Goal: Transaction & Acquisition: Obtain resource

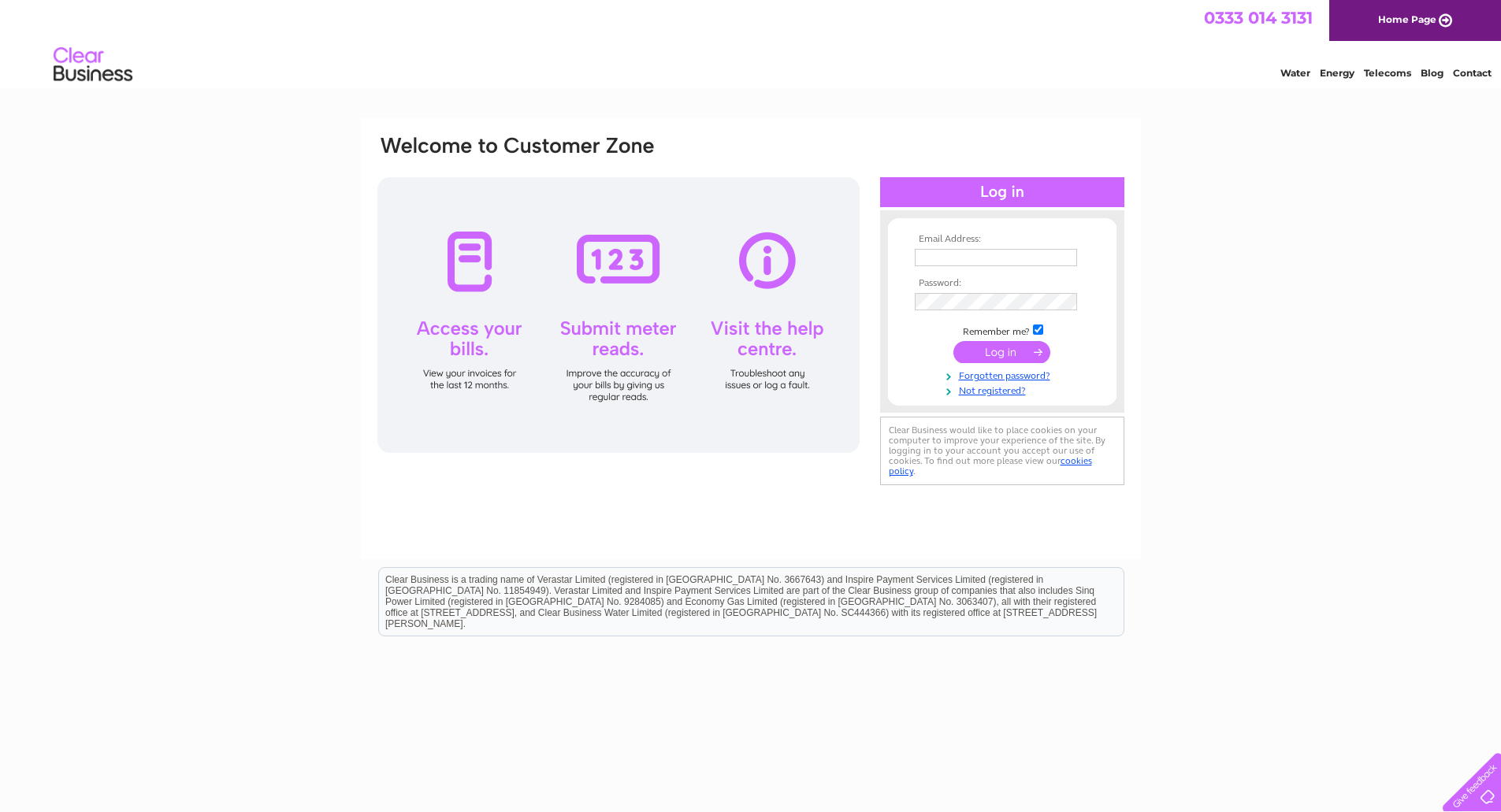
type input "goldenfriendships2017@outlook.com"
click at [987, 351] on input "submit" at bounding box center [1001, 352] width 97 height 22
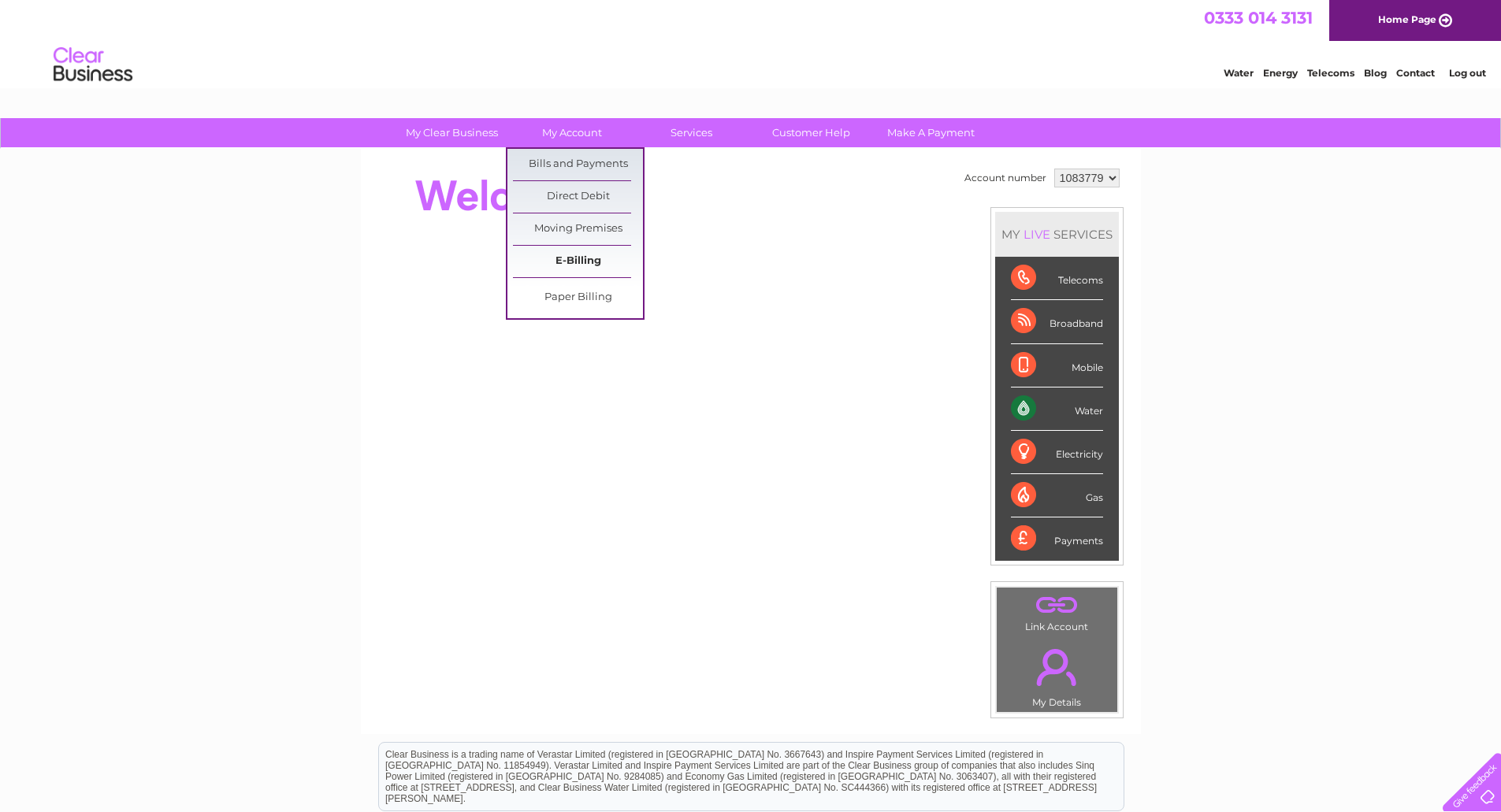
click at [590, 263] on link "E-Billing" at bounding box center [578, 261] width 130 height 31
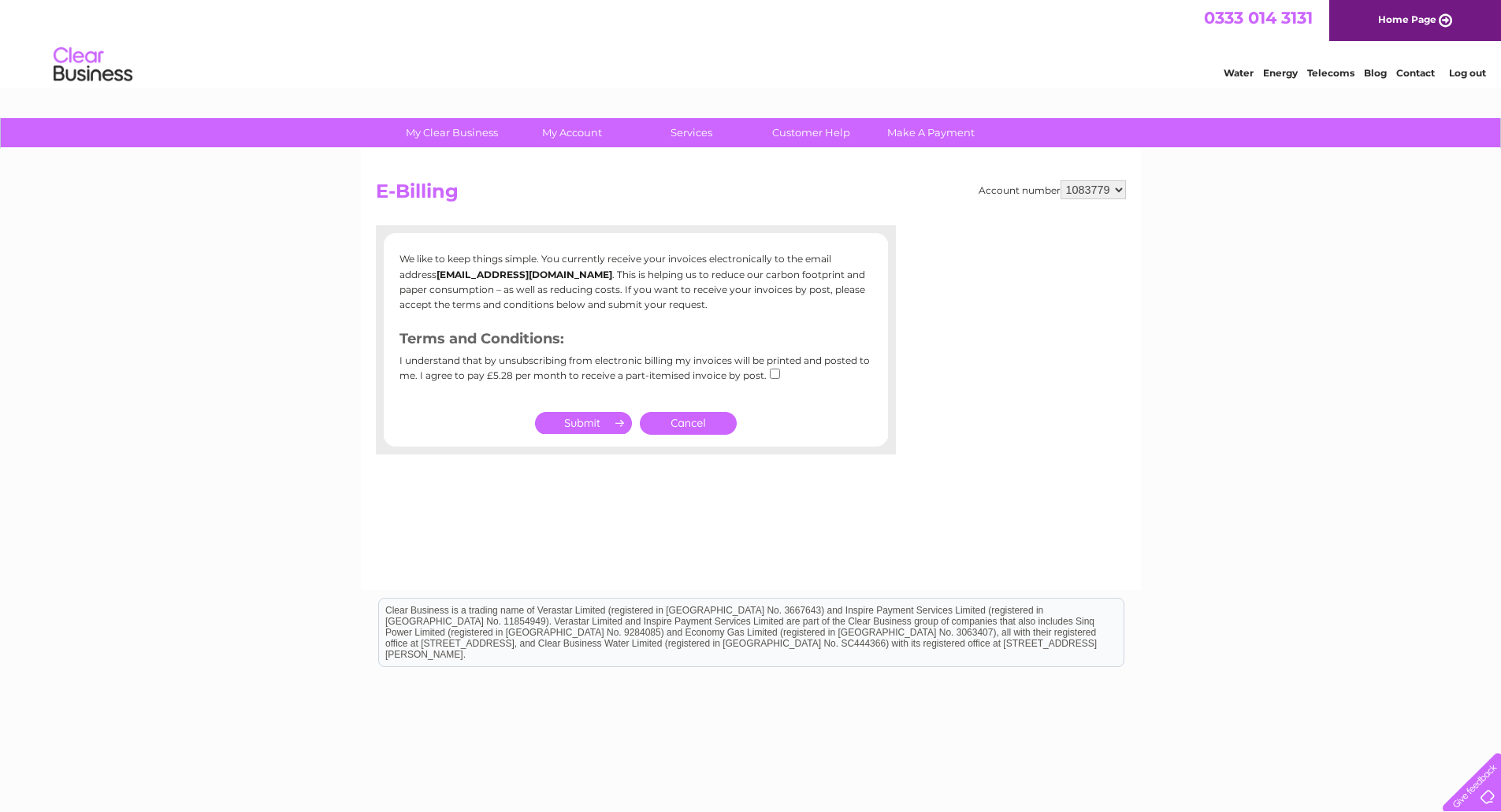
click at [769, 378] on input "checkbox" at bounding box center [774, 374] width 10 height 10
click at [774, 377] on input "checkbox" at bounding box center [774, 374] width 10 height 10
checkbox input "false"
click at [685, 418] on link "Cancel" at bounding box center [688, 422] width 97 height 23
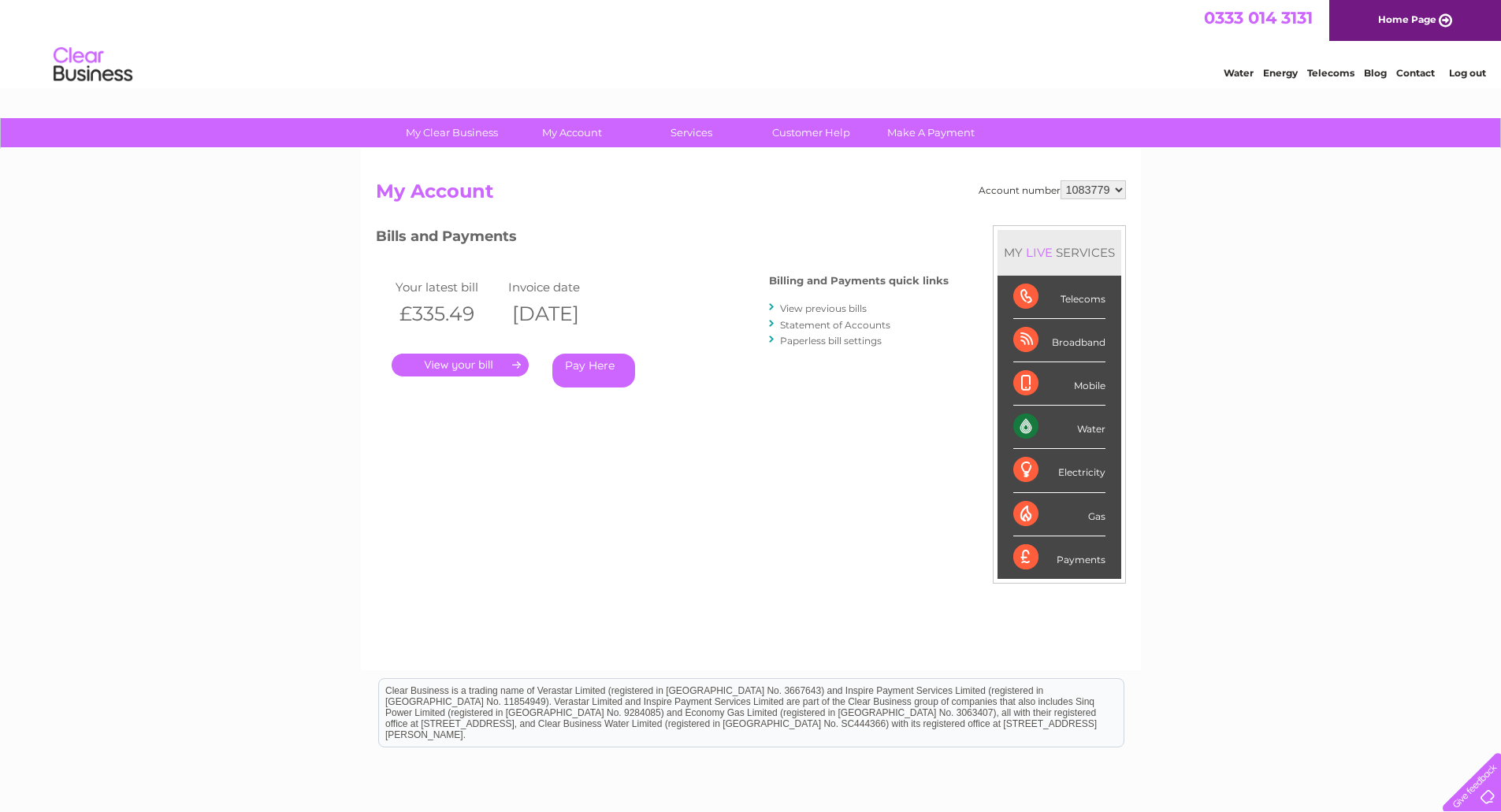
click at [461, 360] on link "." at bounding box center [460, 364] width 137 height 23
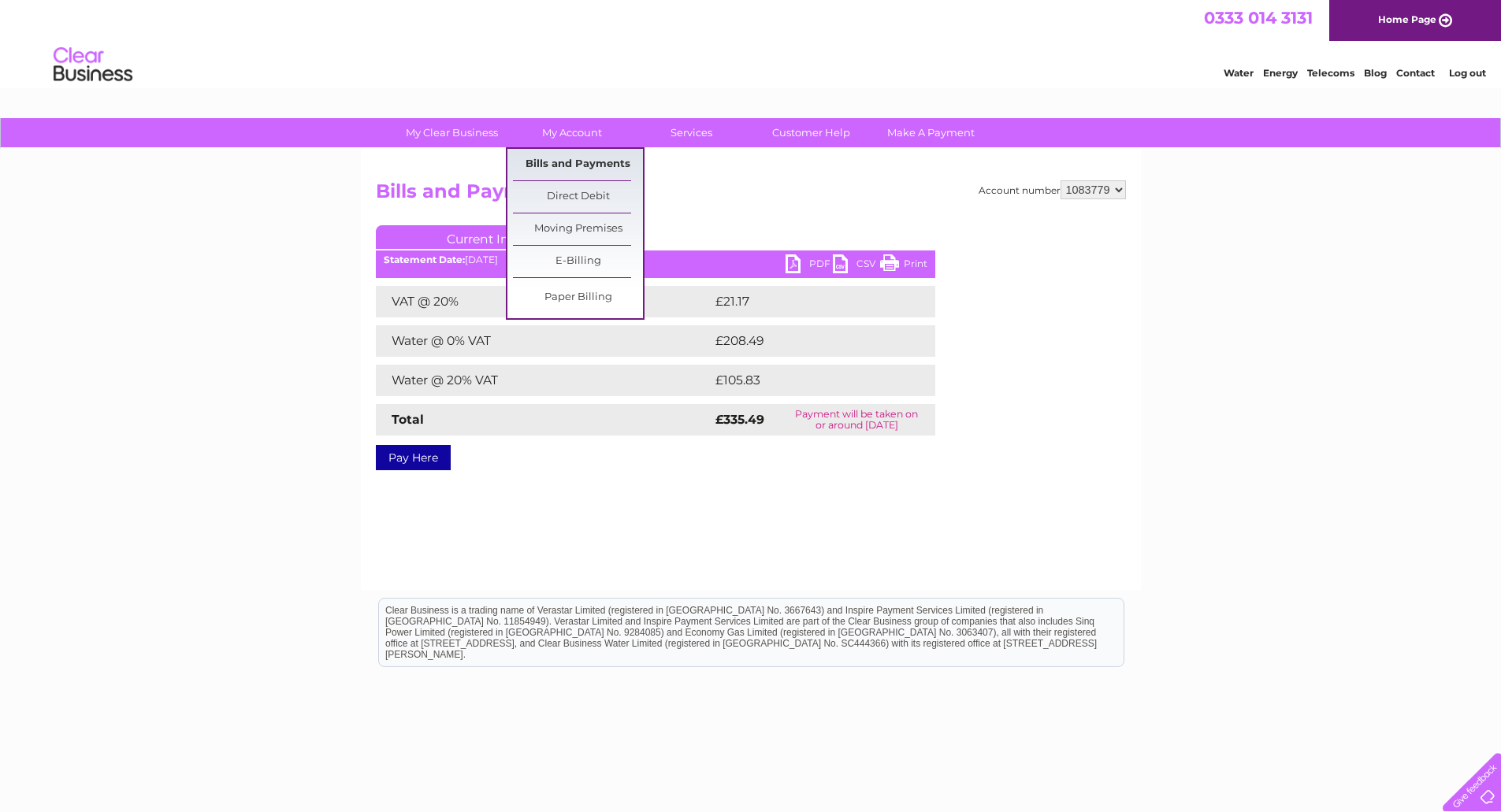
click at [563, 162] on link "Bills and Payments" at bounding box center [578, 164] width 130 height 31
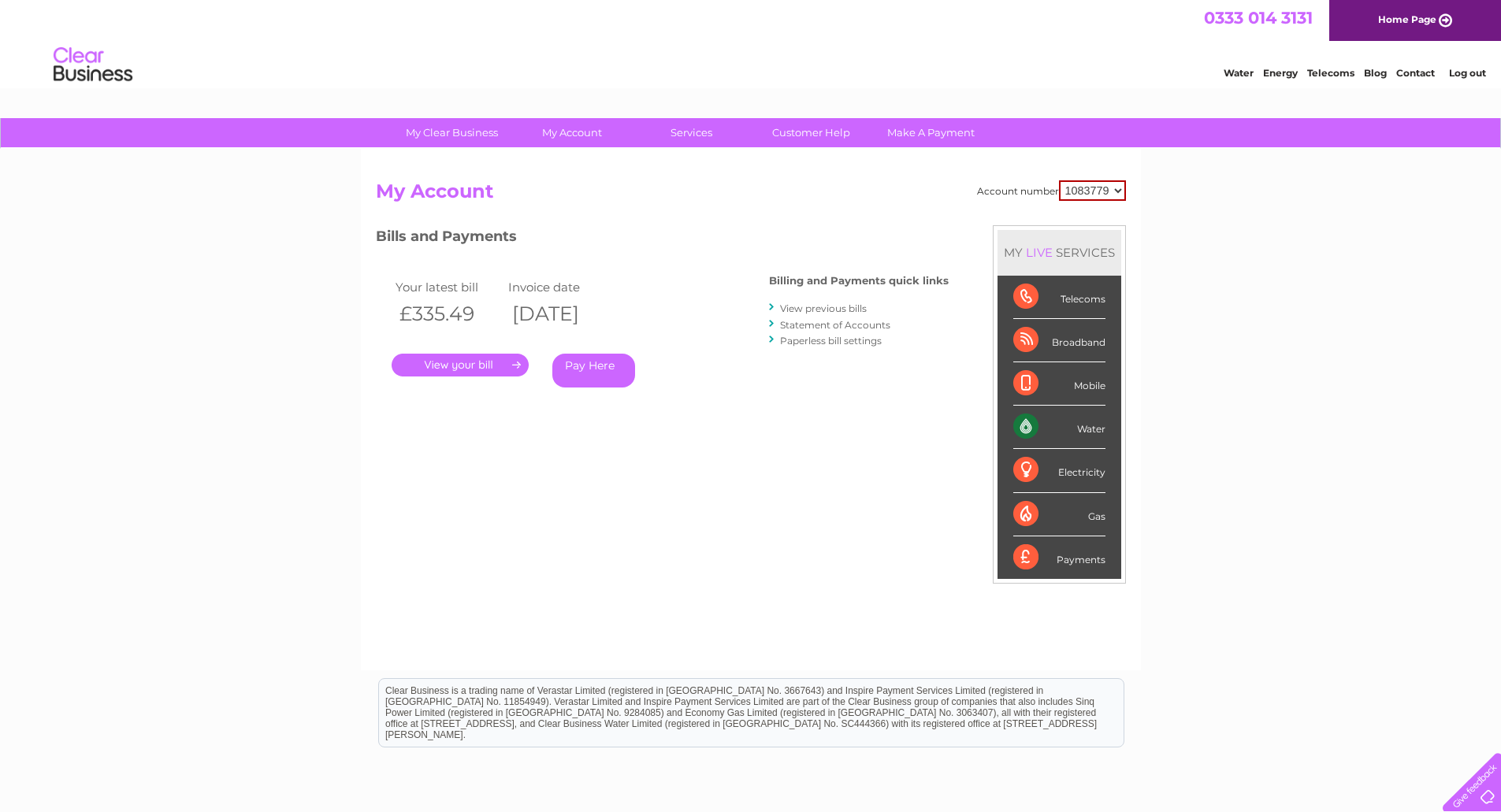
click at [809, 305] on link "View previous bills" at bounding box center [823, 308] width 87 height 12
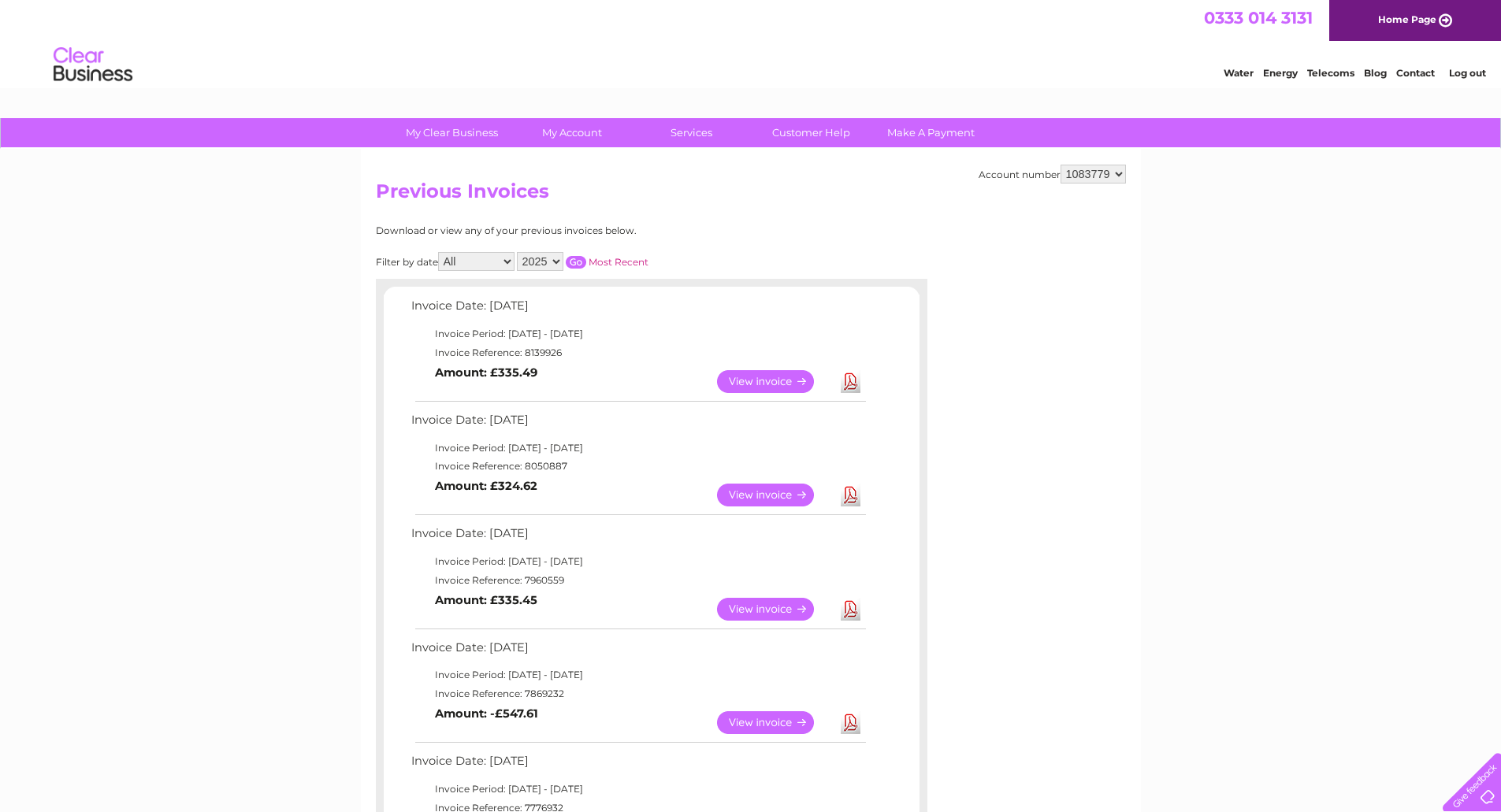
click at [782, 494] on link "View" at bounding box center [775, 495] width 116 height 23
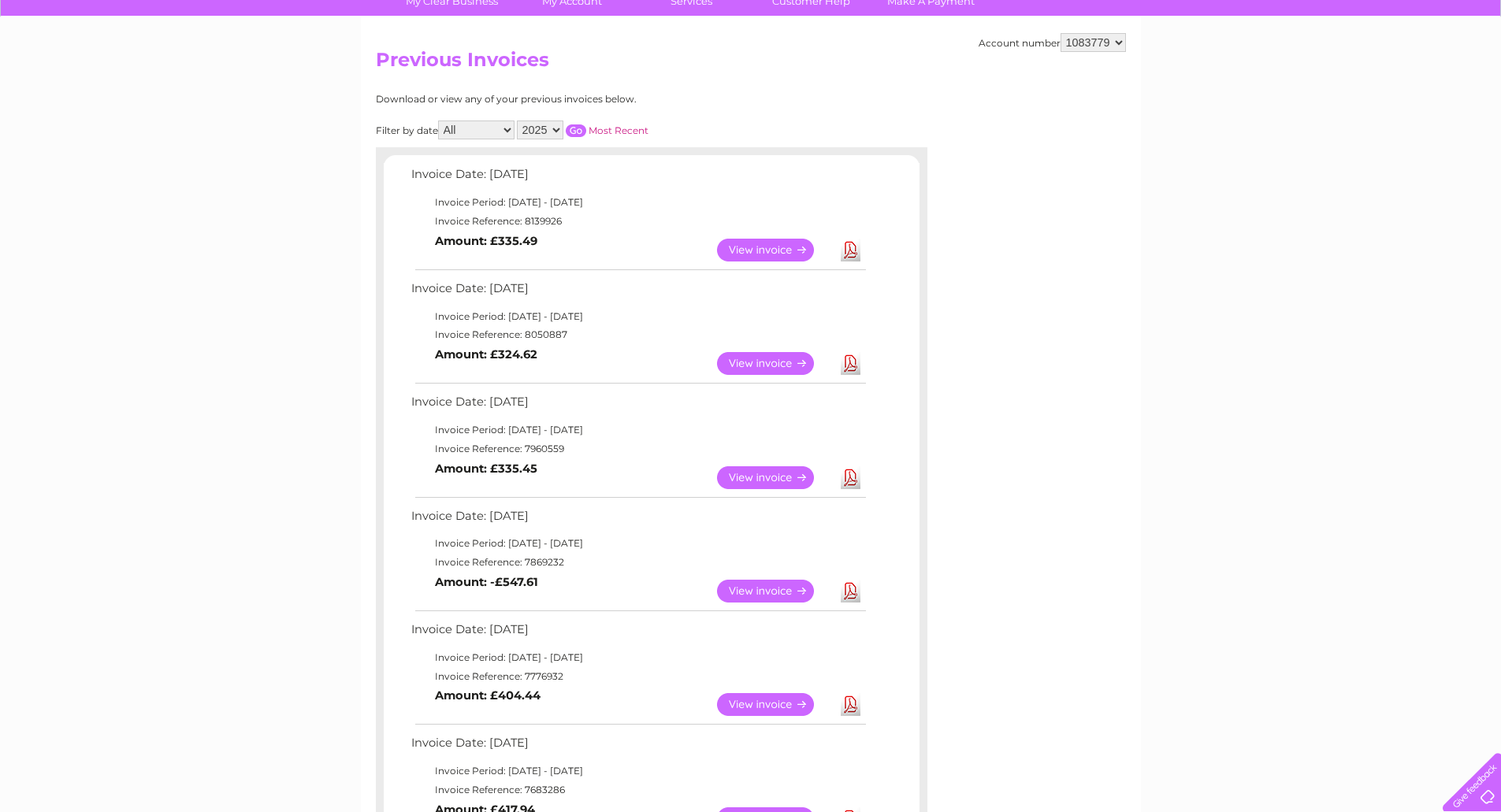
scroll to position [157, 0]
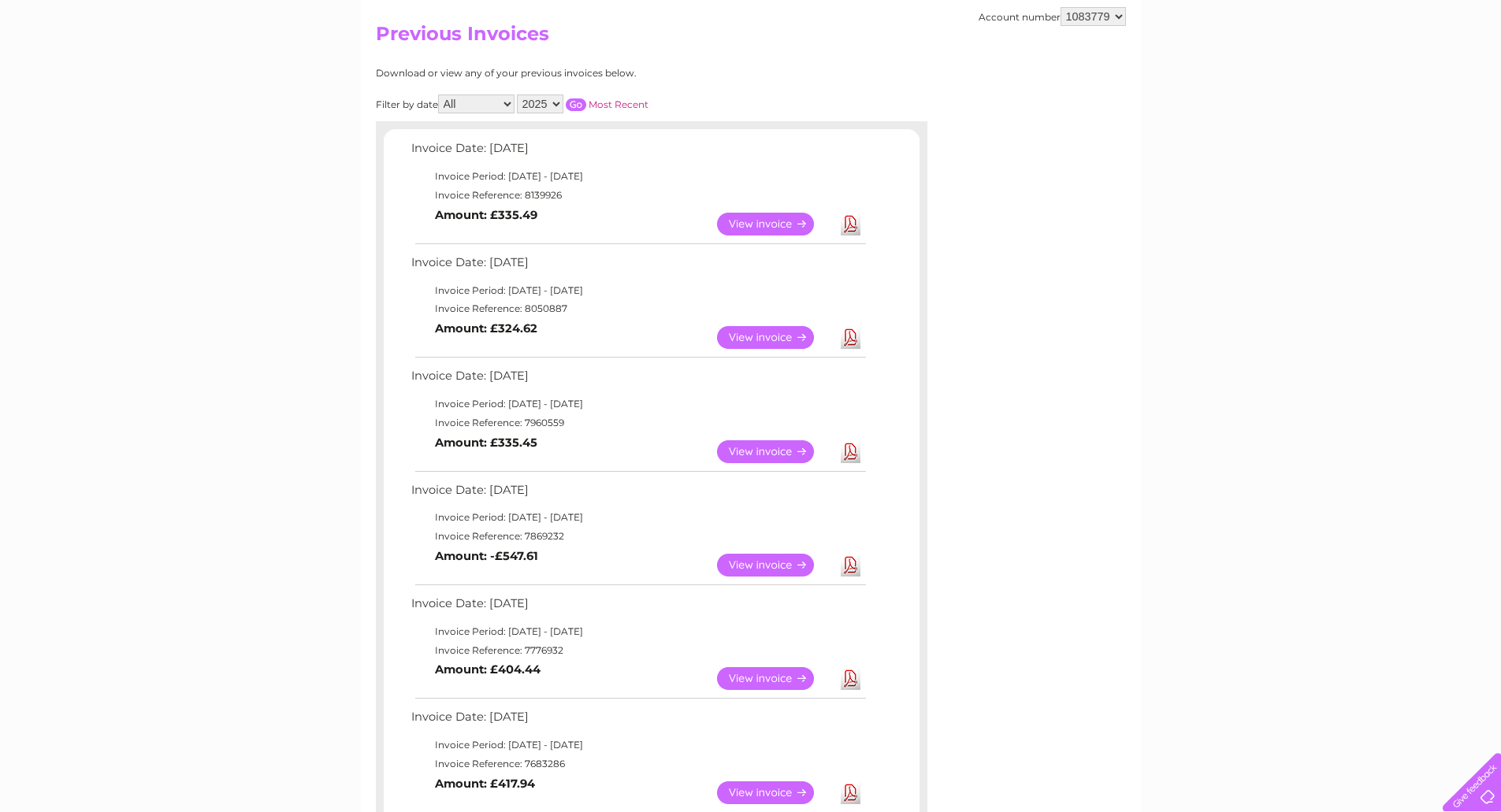
click at [849, 338] on link "Download" at bounding box center [850, 337] width 19 height 23
